Goal: Navigation & Orientation: Find specific page/section

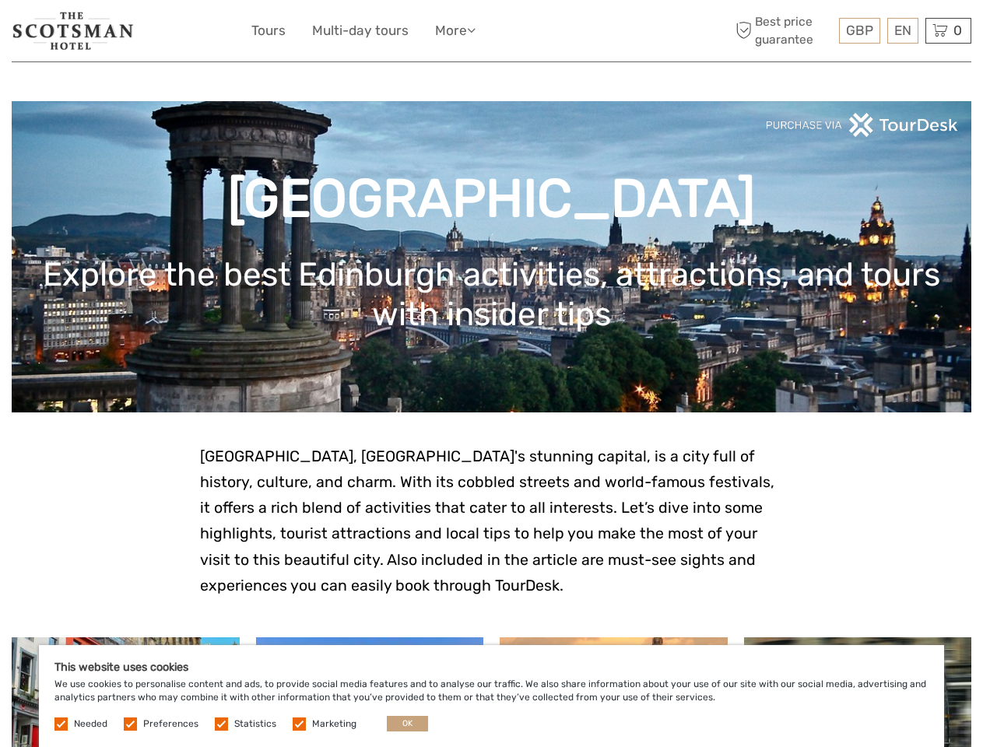
click at [491, 31] on ul "Tours Multi-day tours More Travel Articles Back to Hotel Travel Articles Back t…" at bounding box center [374, 30] width 247 height 23
click at [457, 30] on link "More" at bounding box center [455, 30] width 40 height 23
click at [475, 30] on icon at bounding box center [471, 29] width 9 height 13
click at [859, 30] on span "GBP" at bounding box center [859, 31] width 27 height 16
click at [902, 30] on div "EN English Español Deutsch" at bounding box center [902, 31] width 31 height 26
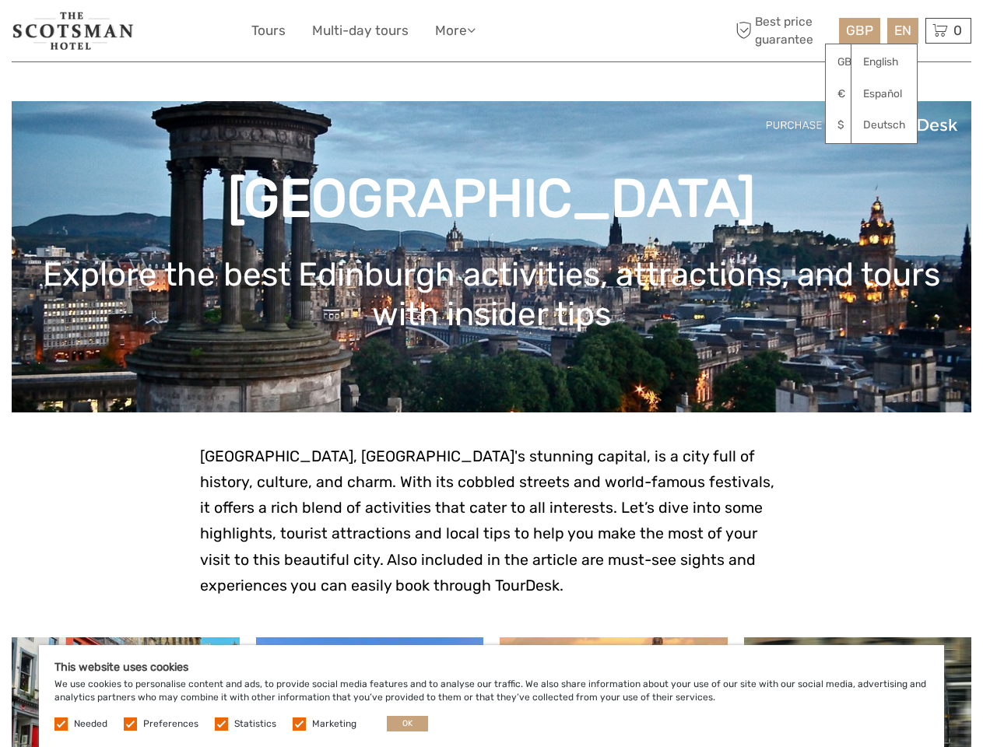
click at [948, 30] on div "0 Items Total £0.00 Checkout The shopping cart is empty." at bounding box center [948, 31] width 46 height 26
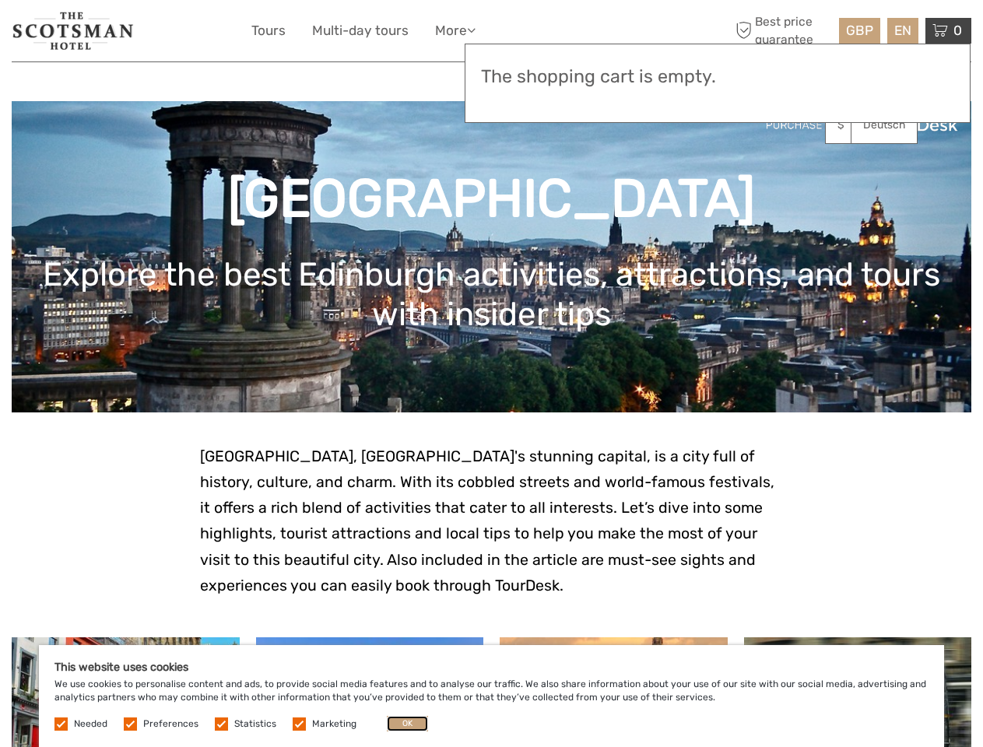
click at [401, 724] on button "OK" at bounding box center [407, 724] width 41 height 16
